Goal: Information Seeking & Learning: Check status

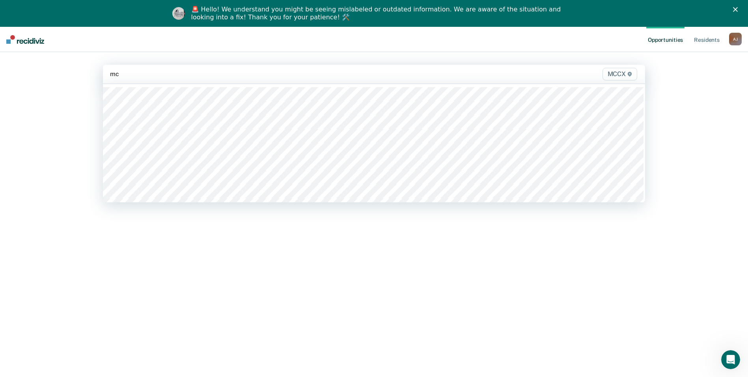
type input "mcc"
type input "mccx"
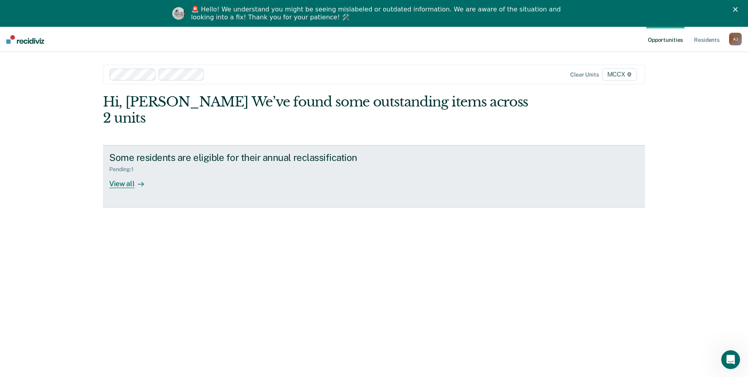
click at [130, 173] on div "View all" at bounding box center [131, 180] width 44 height 15
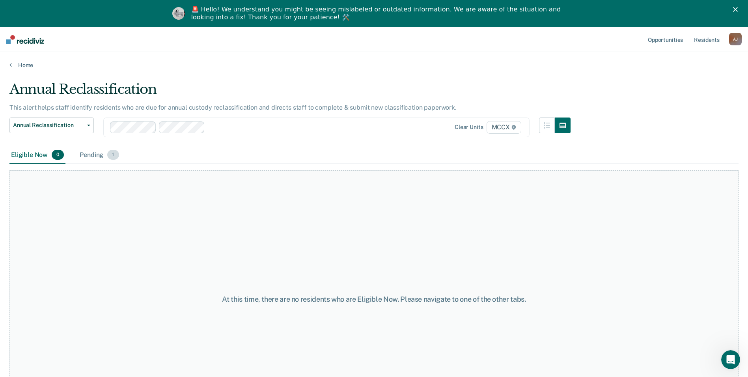
click at [94, 154] on div "Pending 1" at bounding box center [99, 155] width 42 height 17
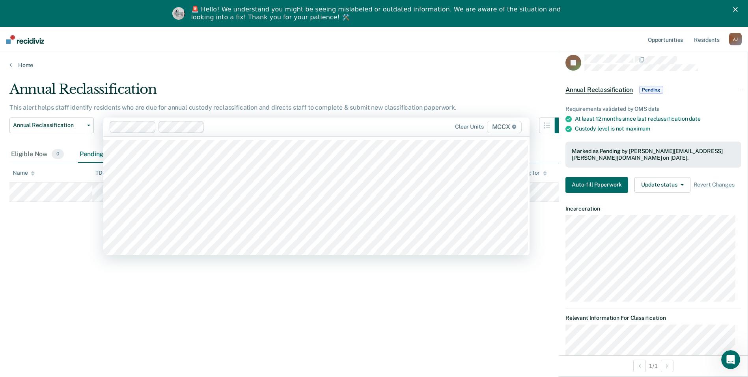
click at [247, 130] on div at bounding box center [303, 126] width 191 height 9
type input "mccx"
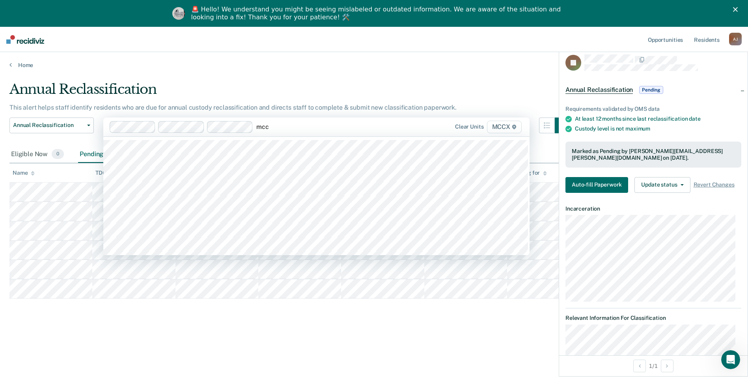
type input "mccx"
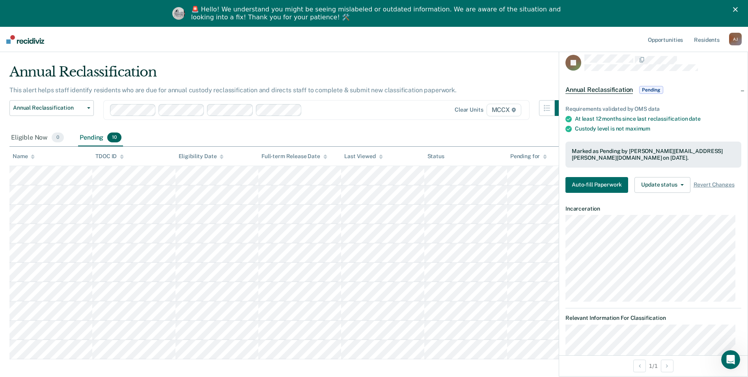
scroll to position [27, 0]
